Goal: Find specific page/section: Find specific page/section

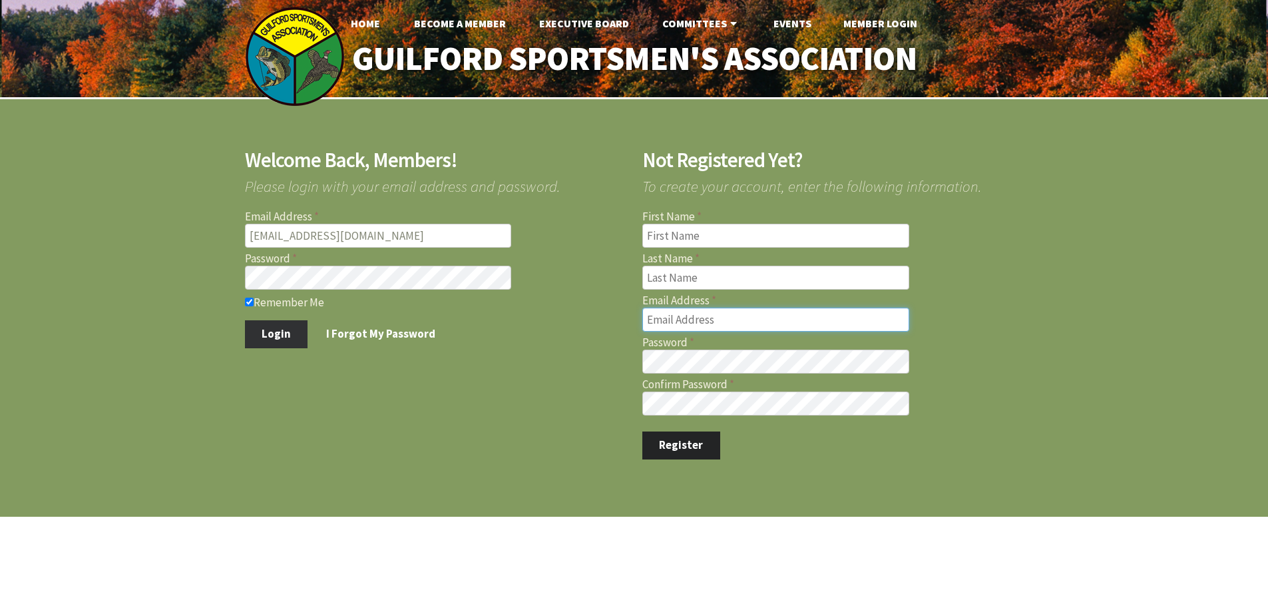
type input "[EMAIL_ADDRESS][DOMAIN_NAME]"
click at [274, 334] on button "Login" at bounding box center [276, 334] width 63 height 28
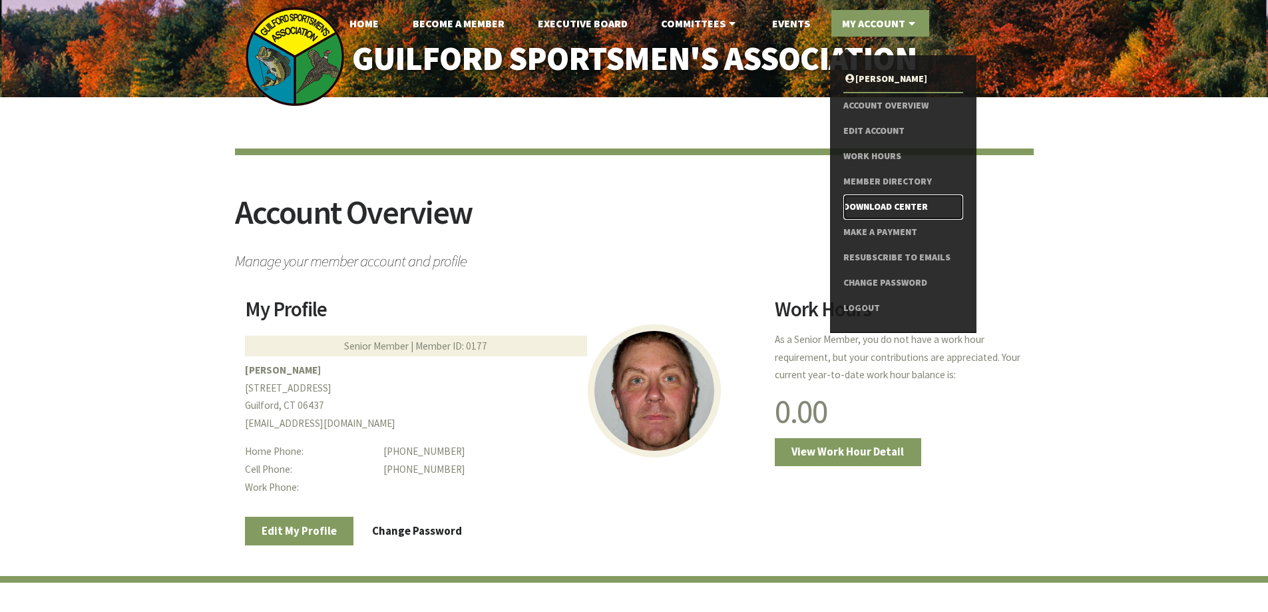
click at [886, 204] on link "Download Center" at bounding box center [903, 206] width 119 height 25
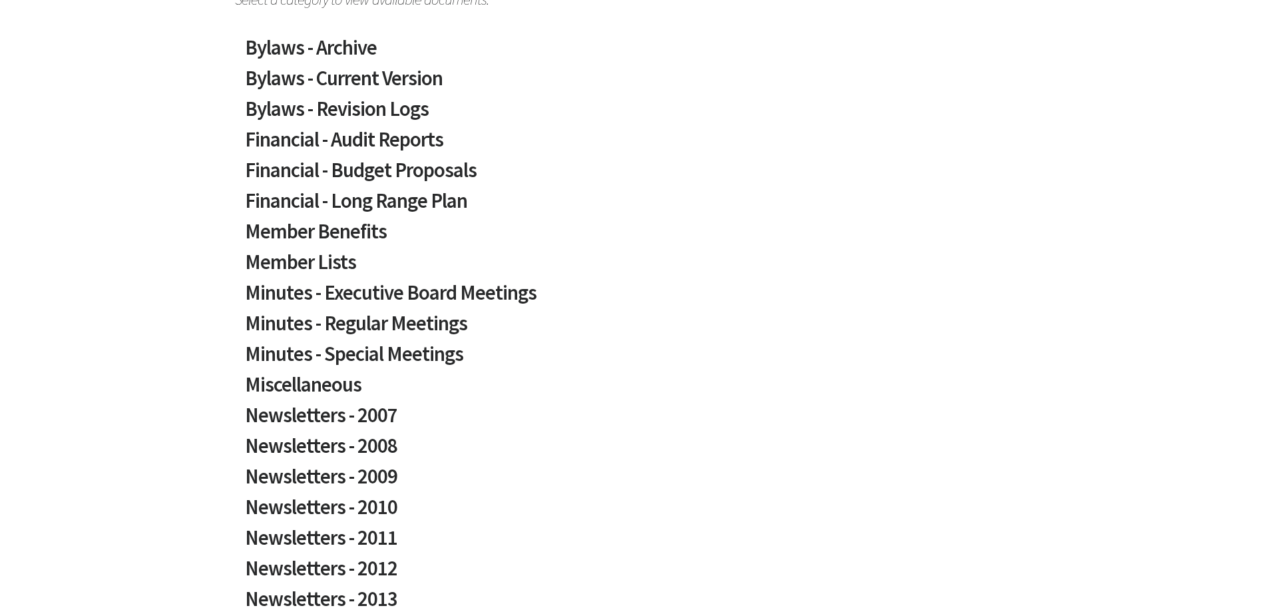
scroll to position [266, 0]
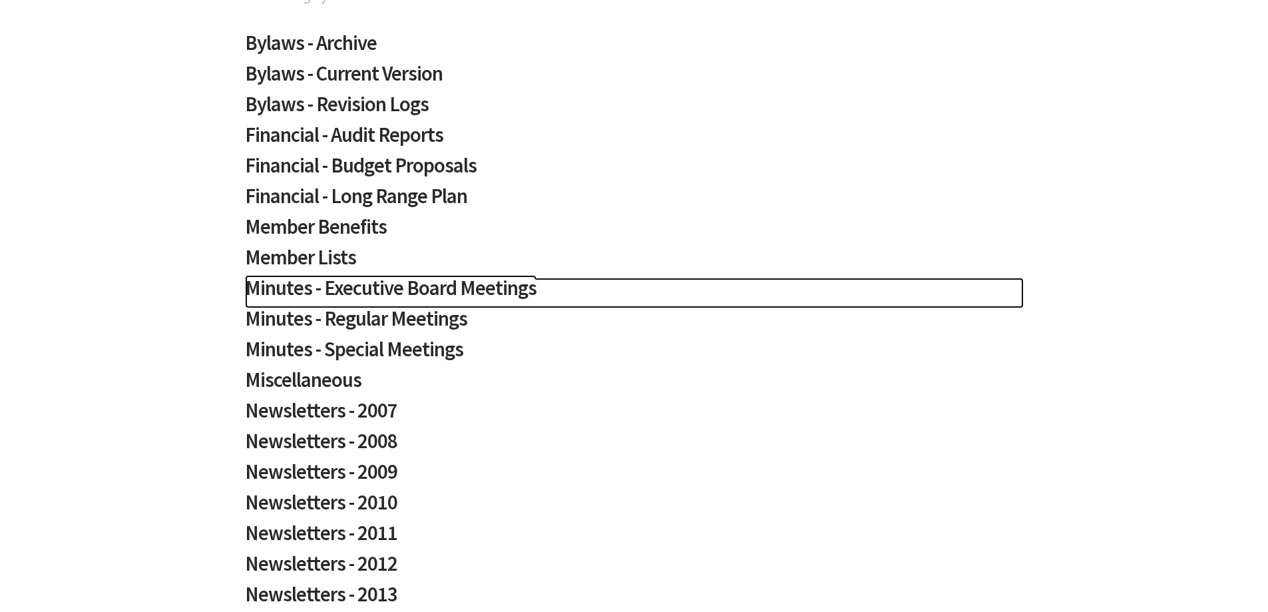
click at [457, 289] on h2 "Minutes - Executive Board Meetings" at bounding box center [634, 293] width 779 height 31
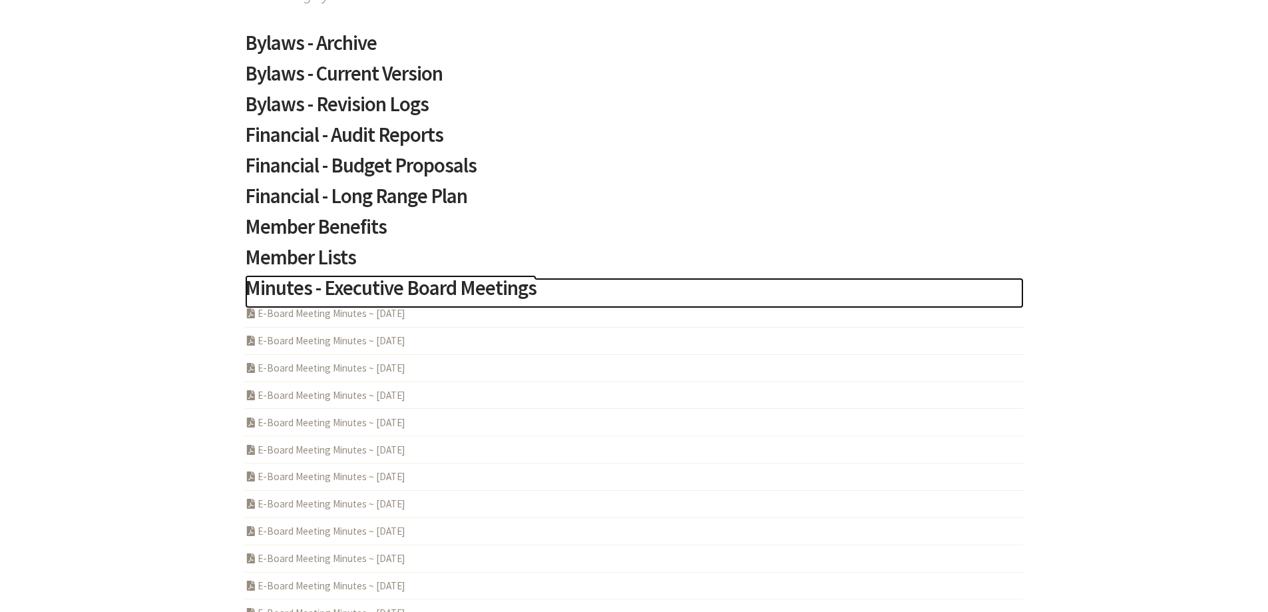
click at [457, 289] on h2 "Minutes - Executive Board Meetings" at bounding box center [634, 293] width 779 height 31
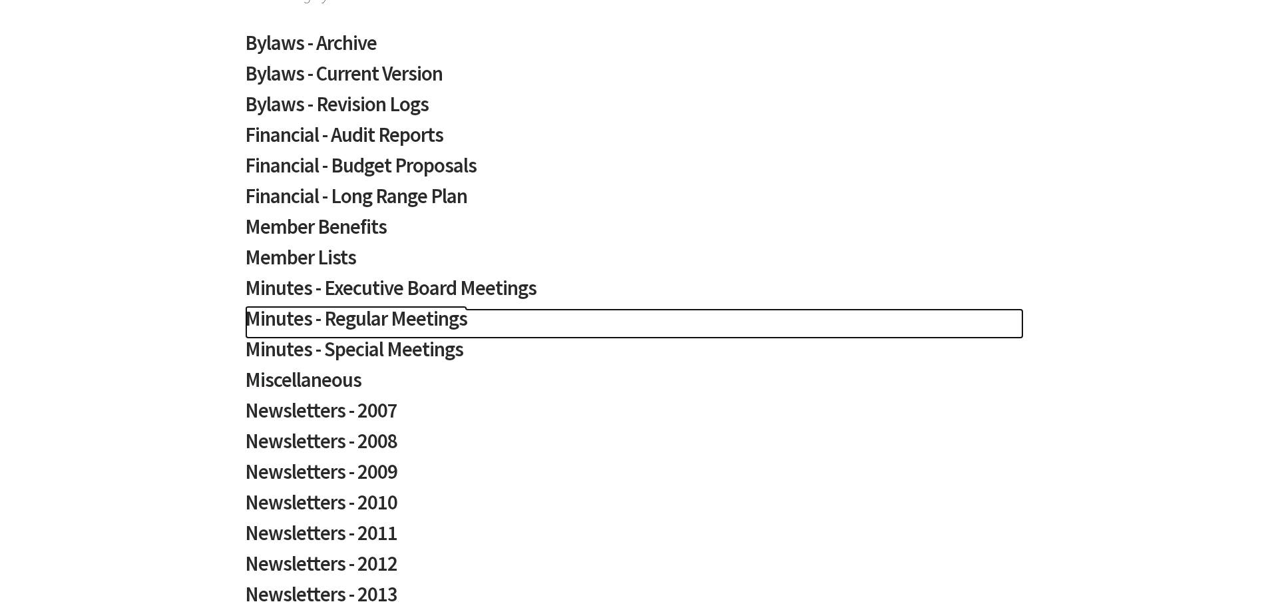
click at [430, 322] on h2 "Minutes - Regular Meetings" at bounding box center [634, 323] width 779 height 31
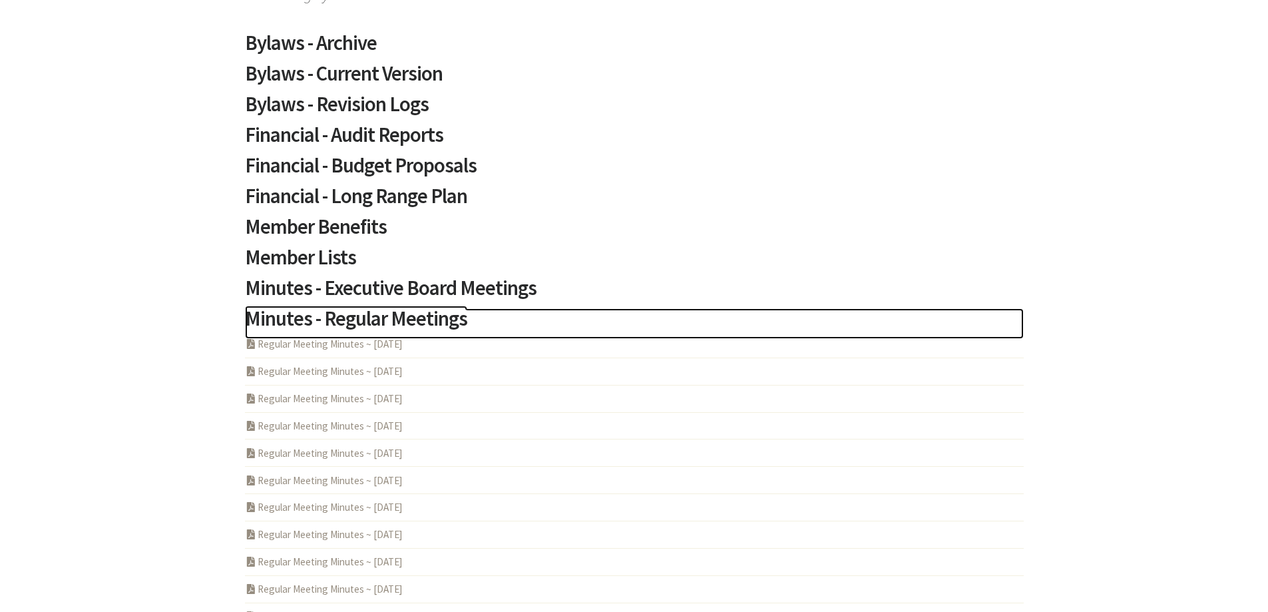
click at [385, 319] on h2 "Minutes - Regular Meetings" at bounding box center [634, 323] width 779 height 31
